Goal: Navigation & Orientation: Find specific page/section

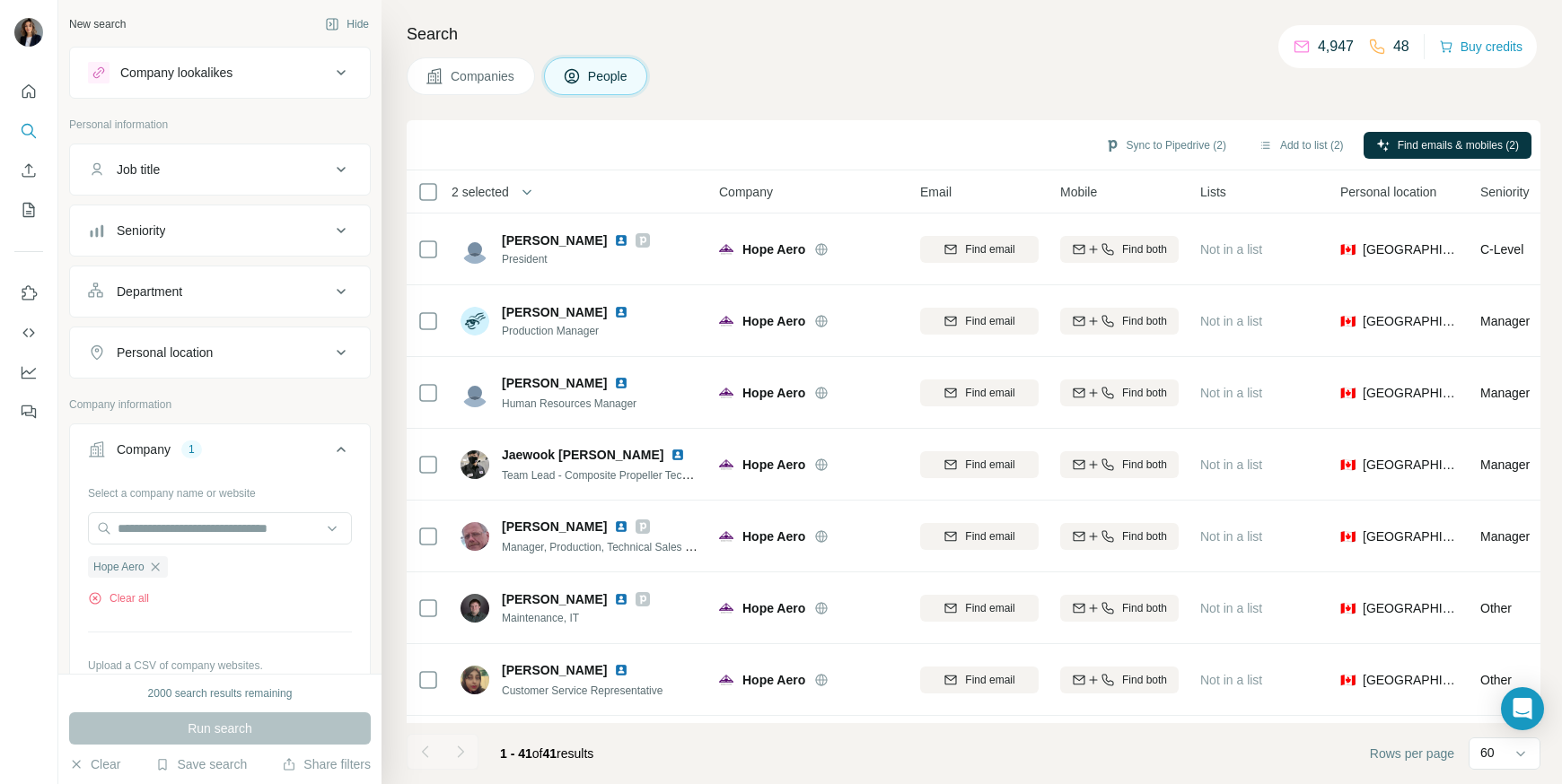
scroll to position [2444, 0]
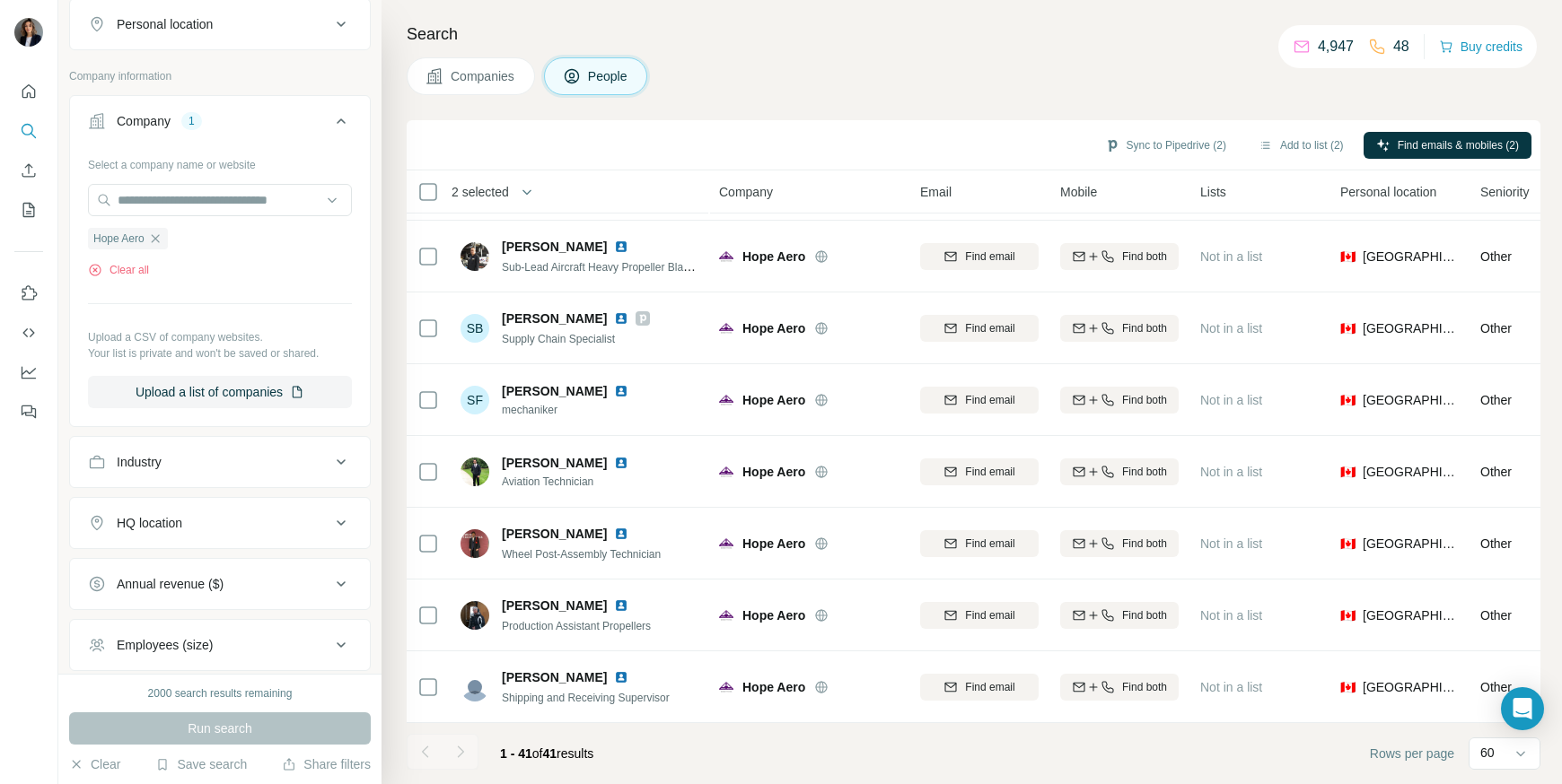
click at [38, 33] on img at bounding box center [29, 32] width 29 height 29
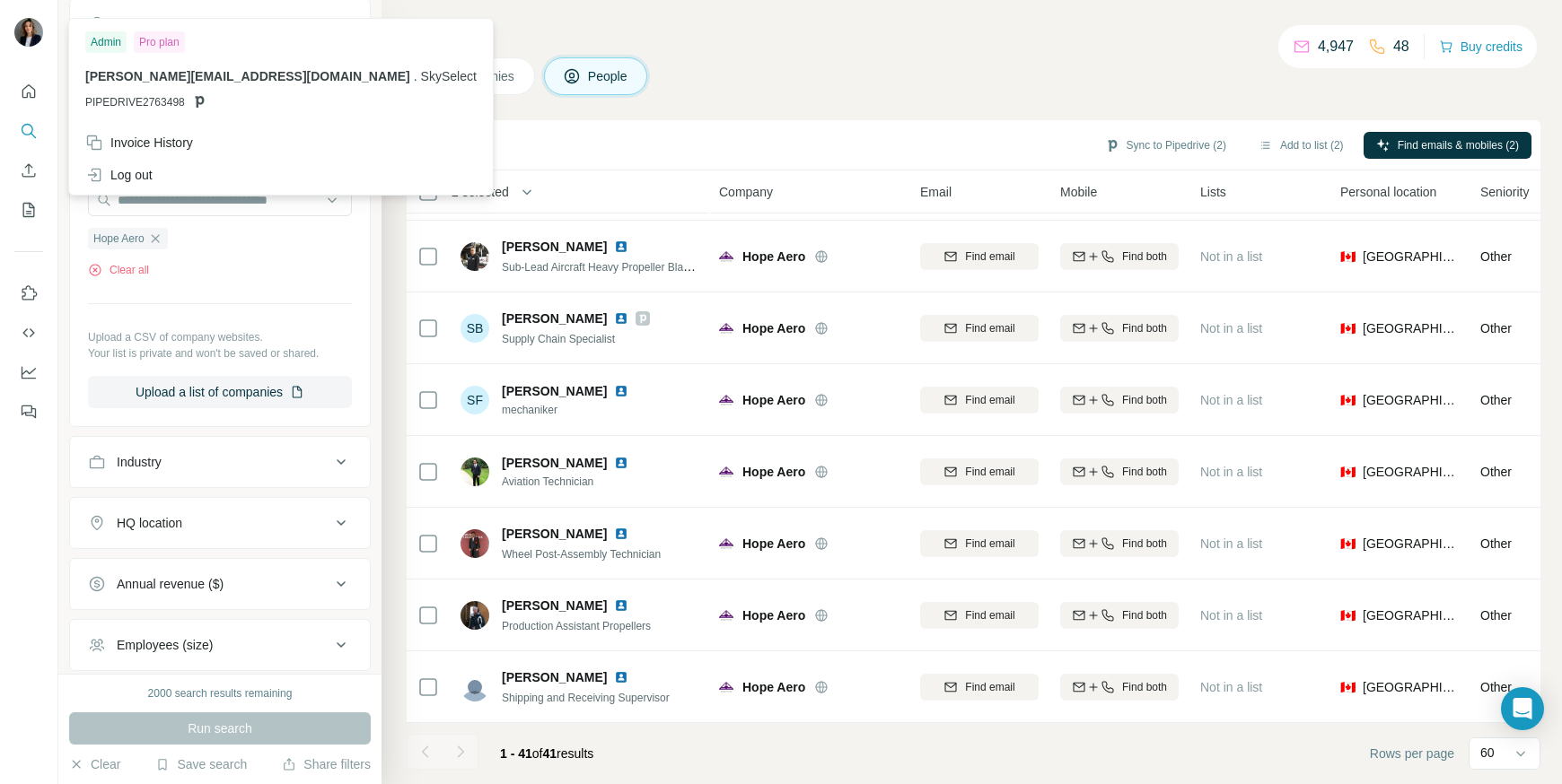
click at [101, 42] on div "Admin" at bounding box center [105, 42] width 41 height 22
click at [29, 97] on icon "Quick start" at bounding box center [29, 91] width 18 height 18
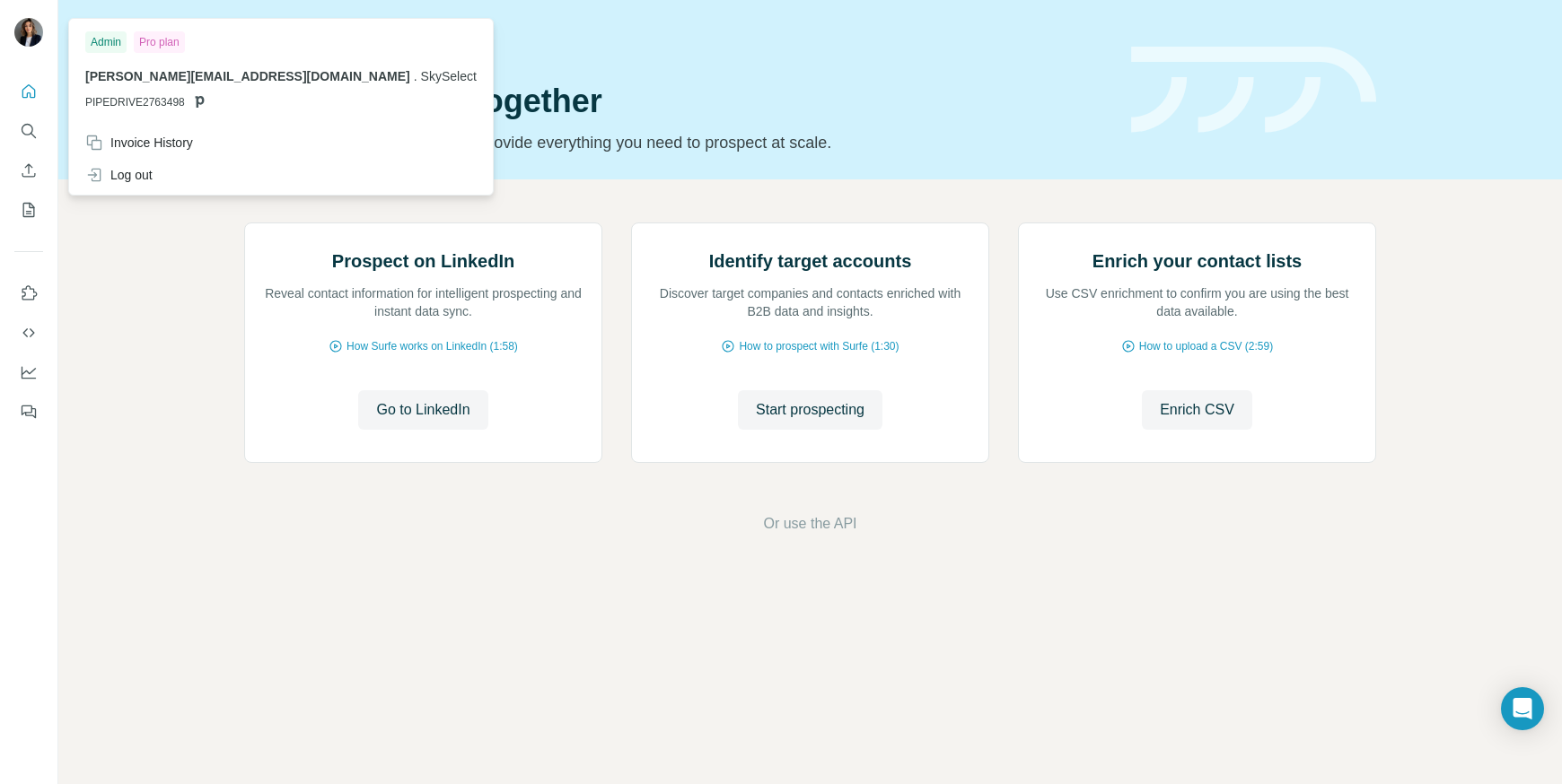
click at [27, 43] on img at bounding box center [29, 32] width 29 height 29
click at [158, 53] on div "Pro plan" at bounding box center [160, 42] width 52 height 22
click at [168, 224] on div "Prospect on LinkedIn Reveal contact information for intelligent prospecting and…" at bounding box center [810, 378] width 1504 height 398
click at [32, 42] on img at bounding box center [29, 32] width 29 height 29
click at [25, 97] on icon "Quick start" at bounding box center [29, 91] width 18 height 18
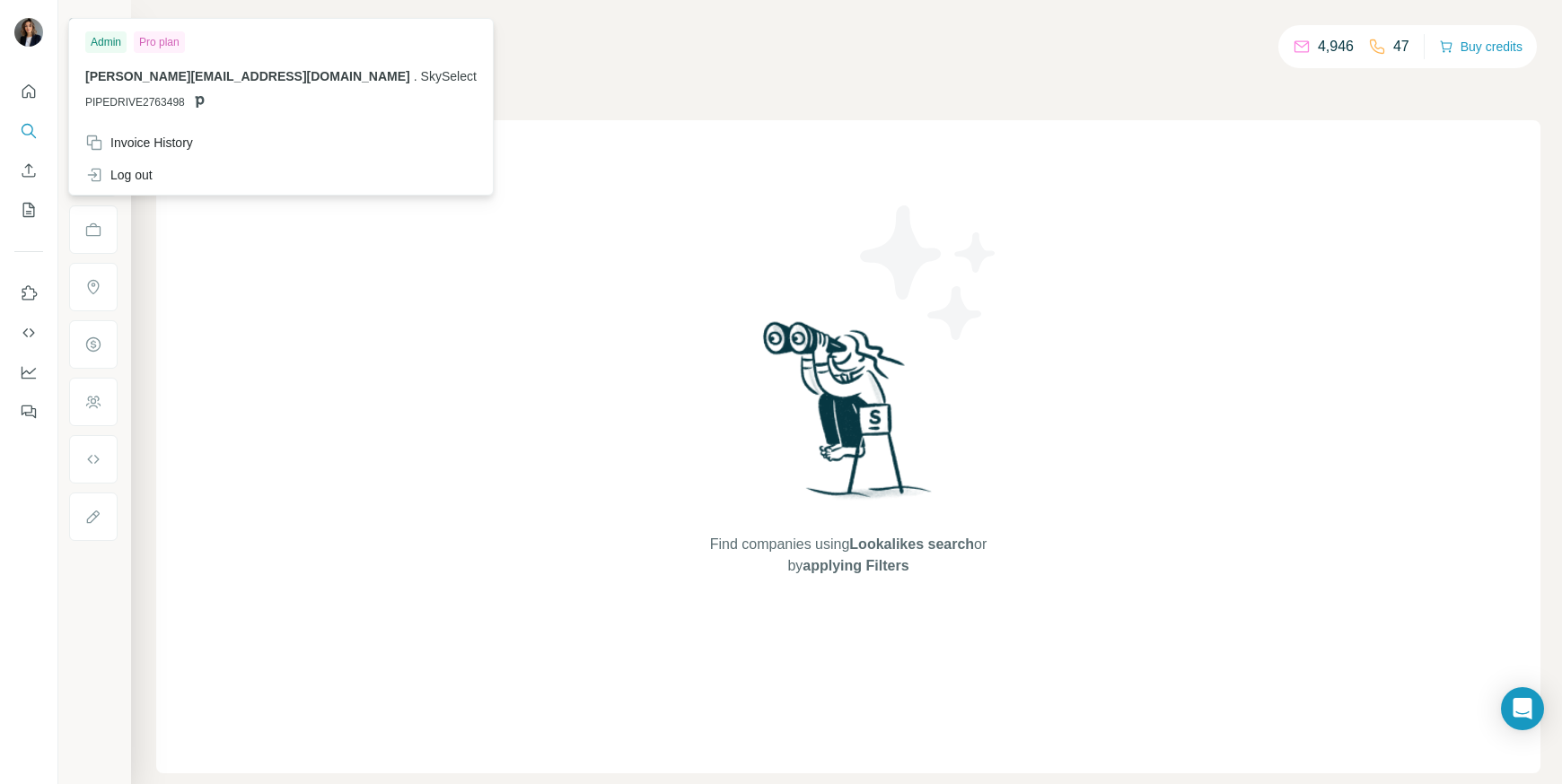
click at [41, 32] on img at bounding box center [29, 32] width 29 height 29
